Goal: Information Seeking & Learning: Learn about a topic

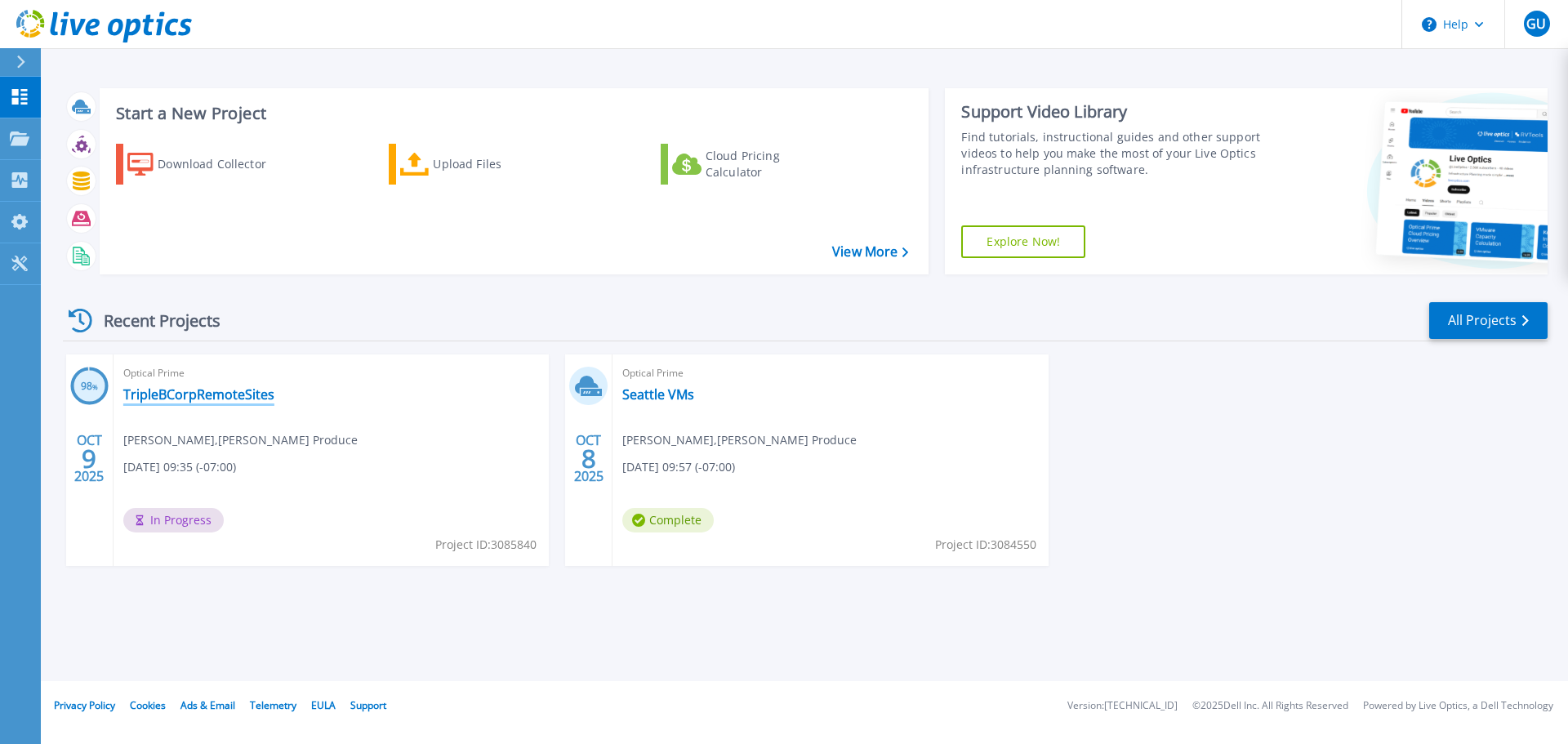
click at [234, 398] on link "TripleBCorpRemoteSites" at bounding box center [198, 394] width 151 height 16
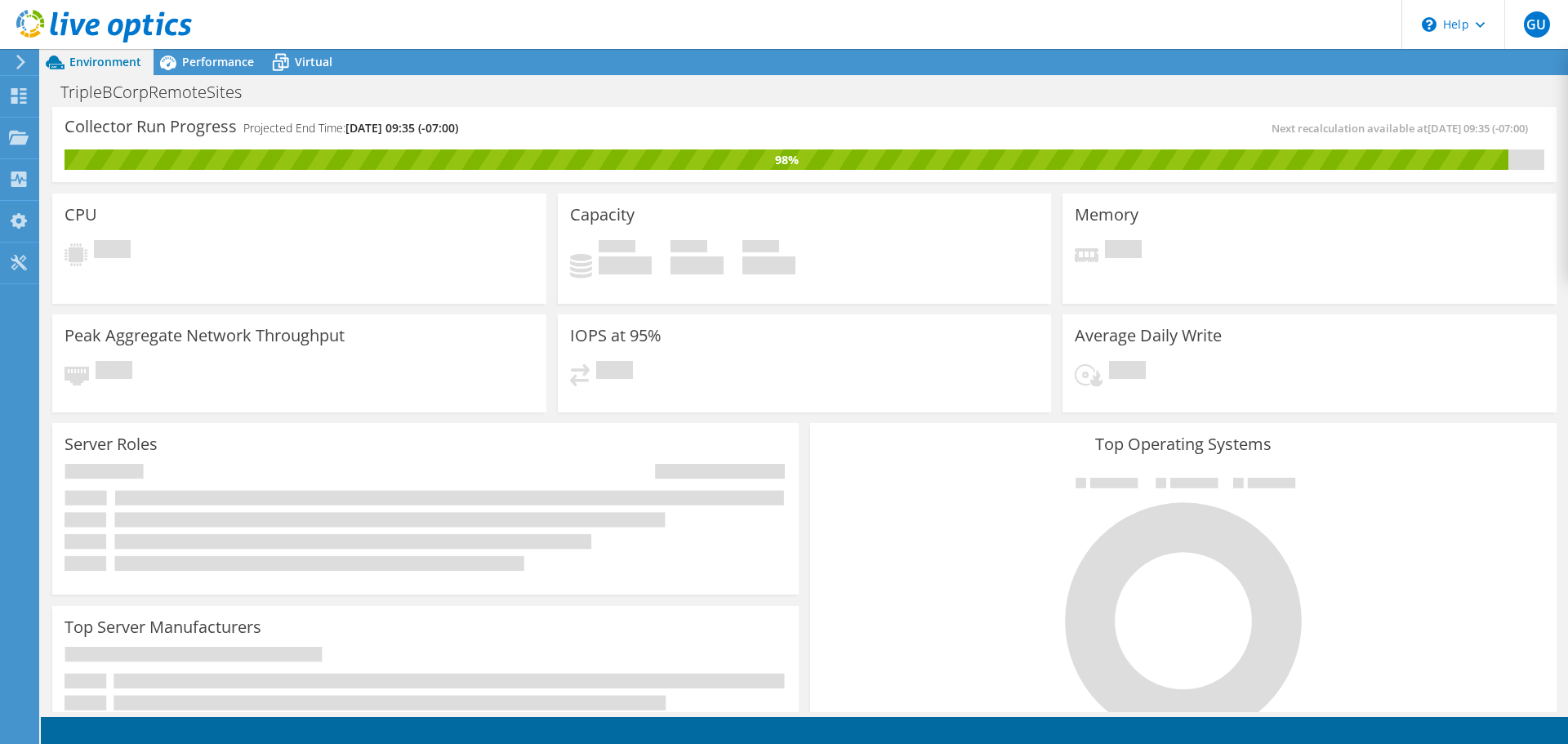
scroll to position [164, 0]
click at [287, 63] on icon at bounding box center [280, 64] width 16 height 13
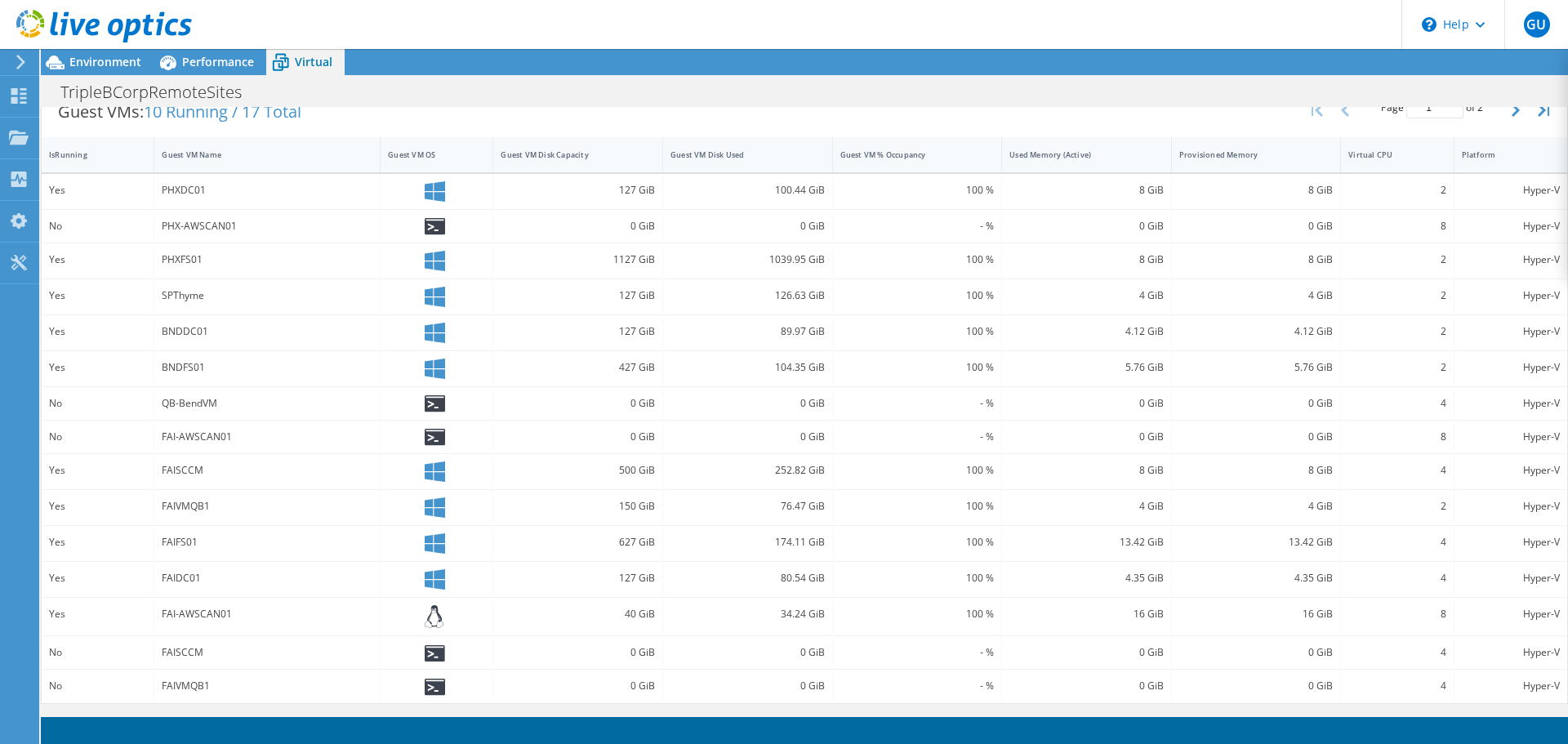
scroll to position [0, 0]
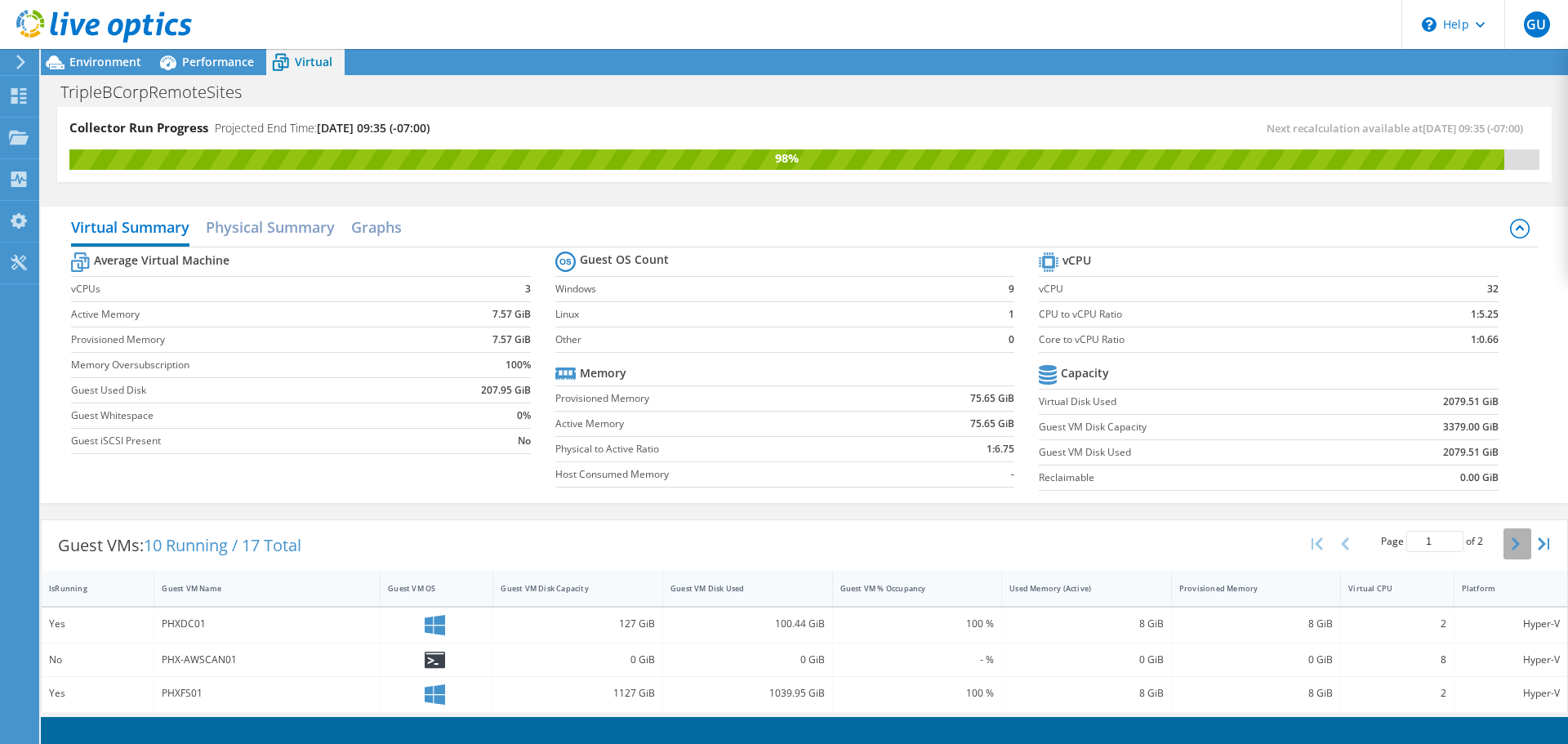
click at [1511, 548] on icon "button" at bounding box center [1515, 544] width 9 height 13
type input "2"
click at [216, 63] on span "Performance" at bounding box center [217, 62] width 71 height 15
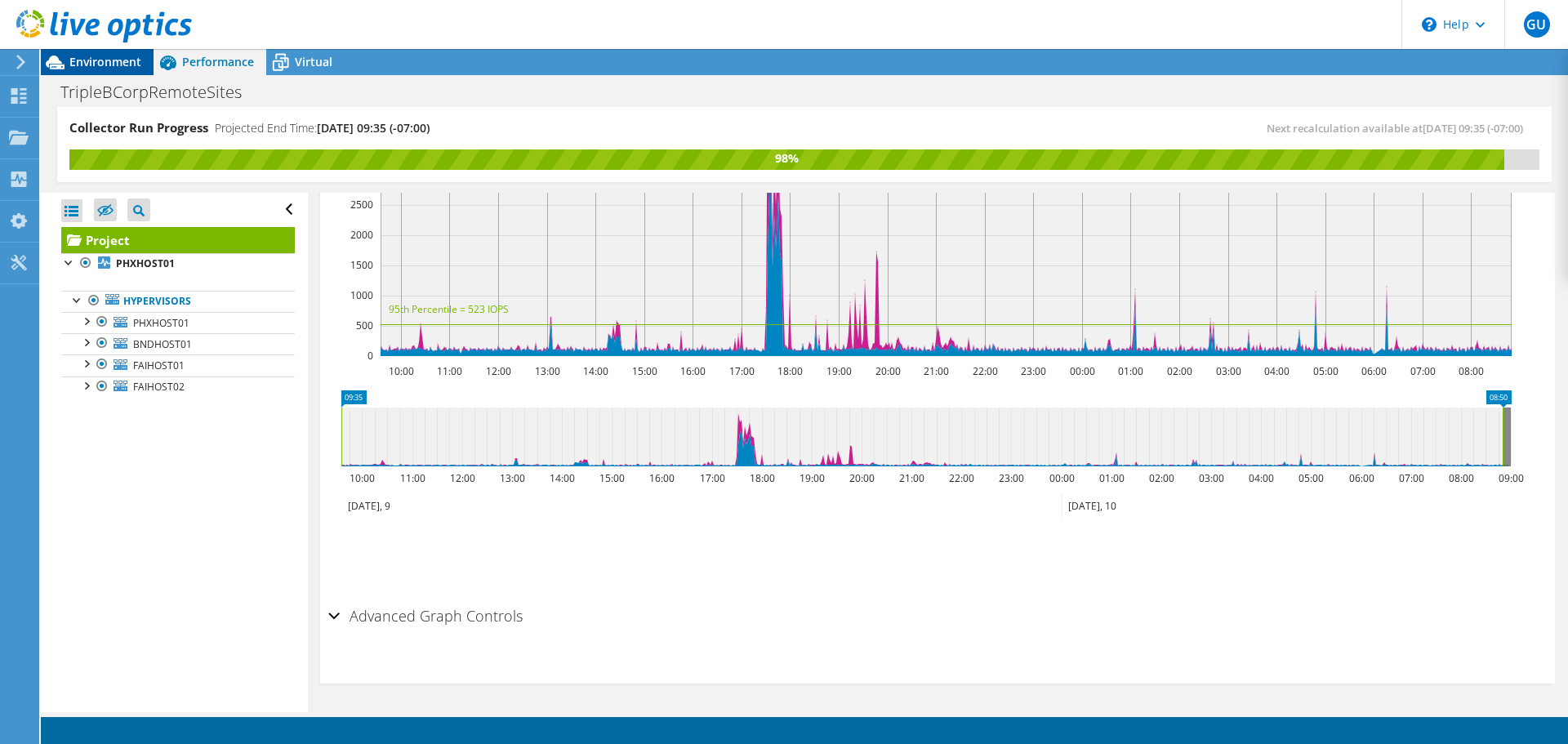
click at [133, 66] on span "Environment" at bounding box center [105, 62] width 71 height 15
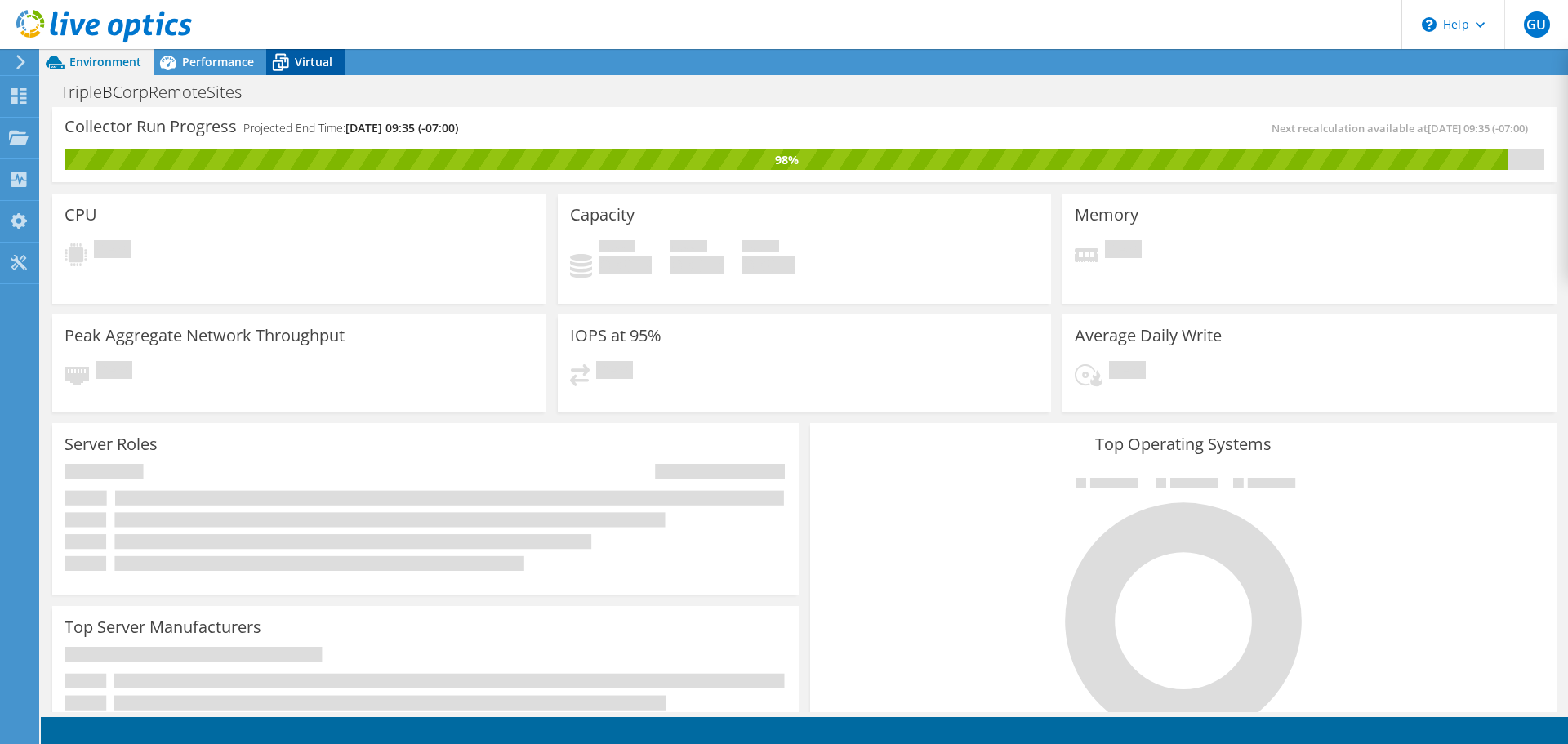
click at [301, 65] on span "Virtual" at bounding box center [313, 62] width 37 height 15
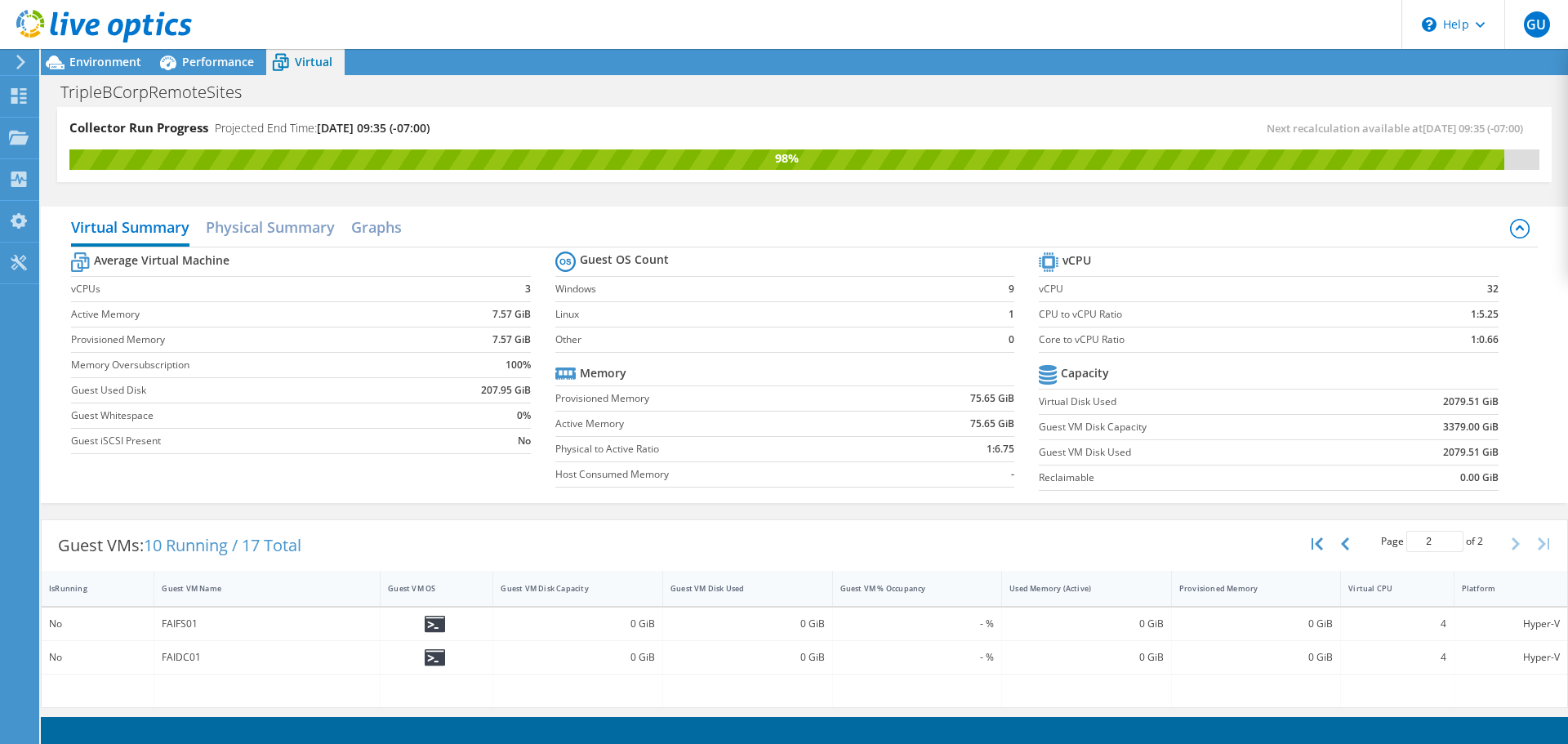
scroll to position [4, 0]
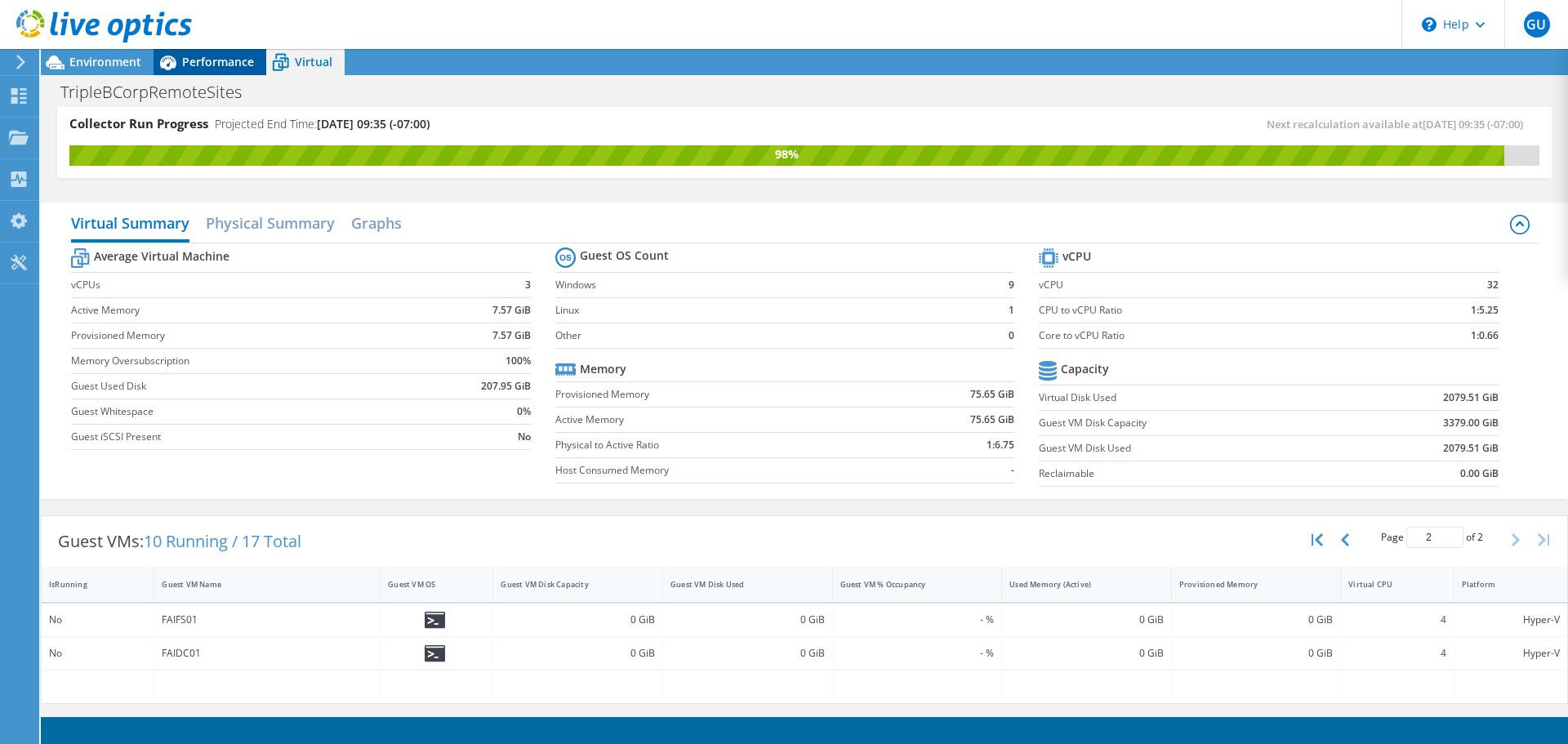
click at [225, 71] on div "Performance" at bounding box center [209, 61] width 112 height 26
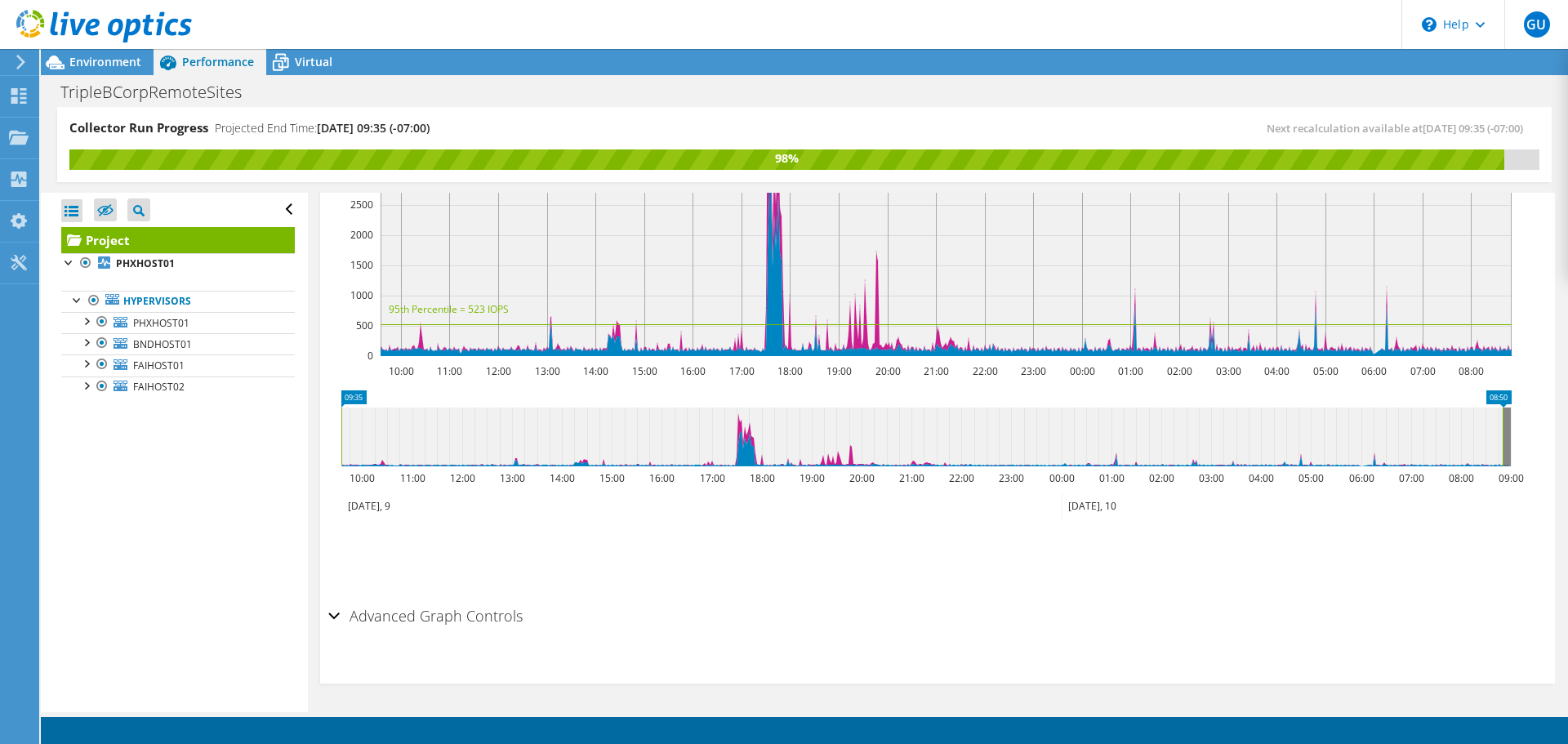
scroll to position [0, 0]
